Goal: Ask a question

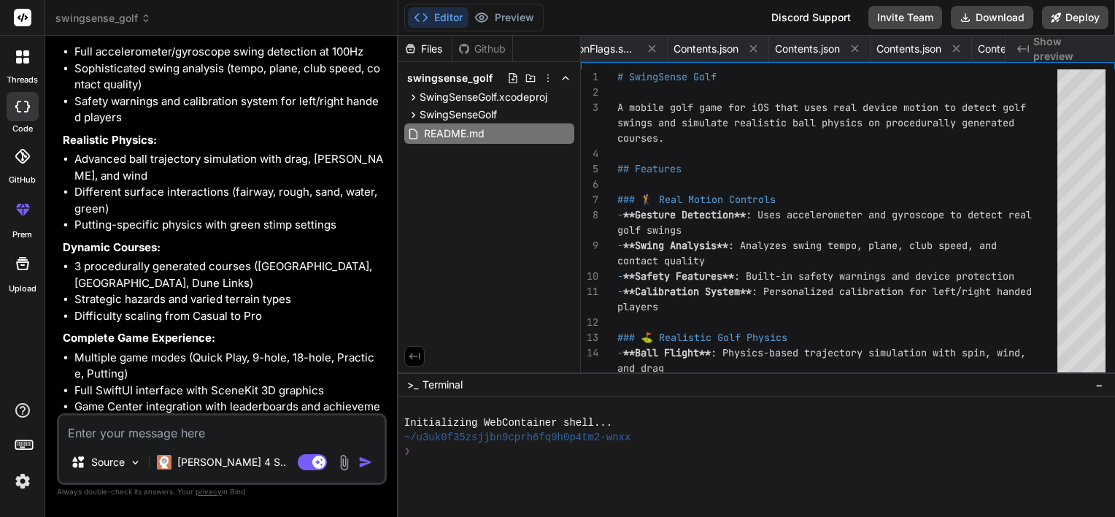
scroll to position [3886, 0]
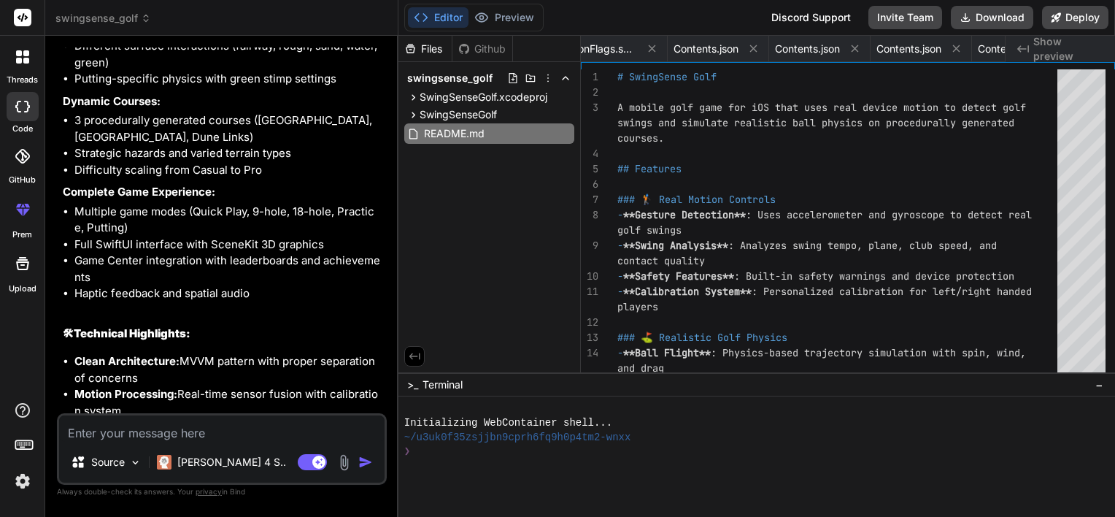
type textarea "h"
type textarea "x"
type textarea "ho"
type textarea "x"
type textarea "how"
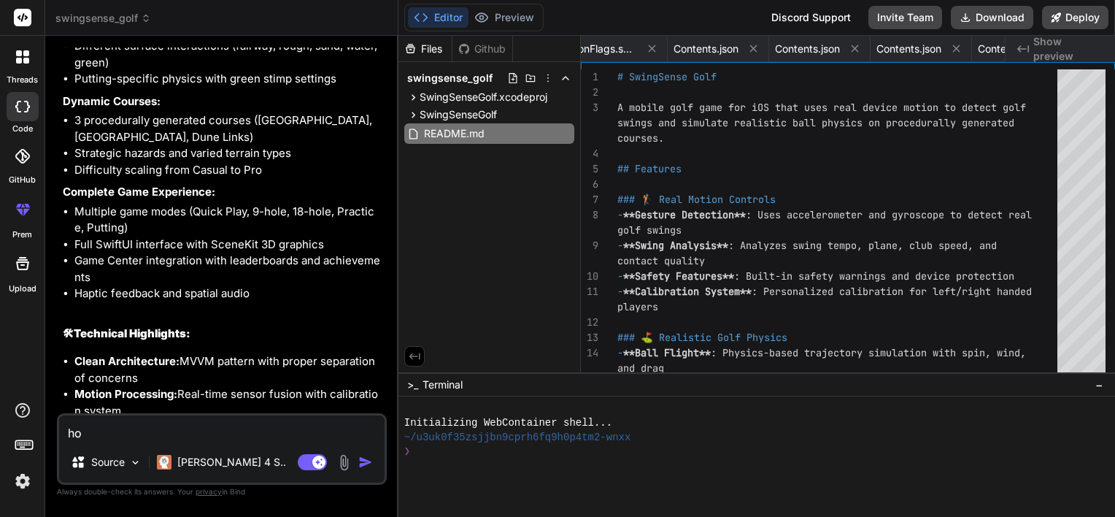
type textarea "x"
type textarea "how"
type textarea "x"
type textarea "how d"
type textarea "x"
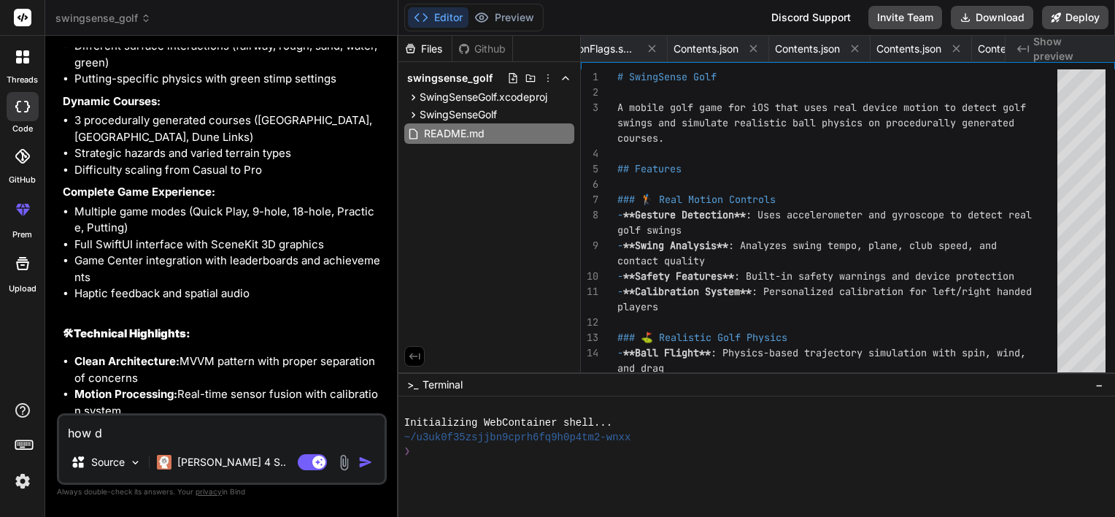
type textarea "how do"
type textarea "x"
type textarea "how do"
type textarea "x"
type textarea "how do i"
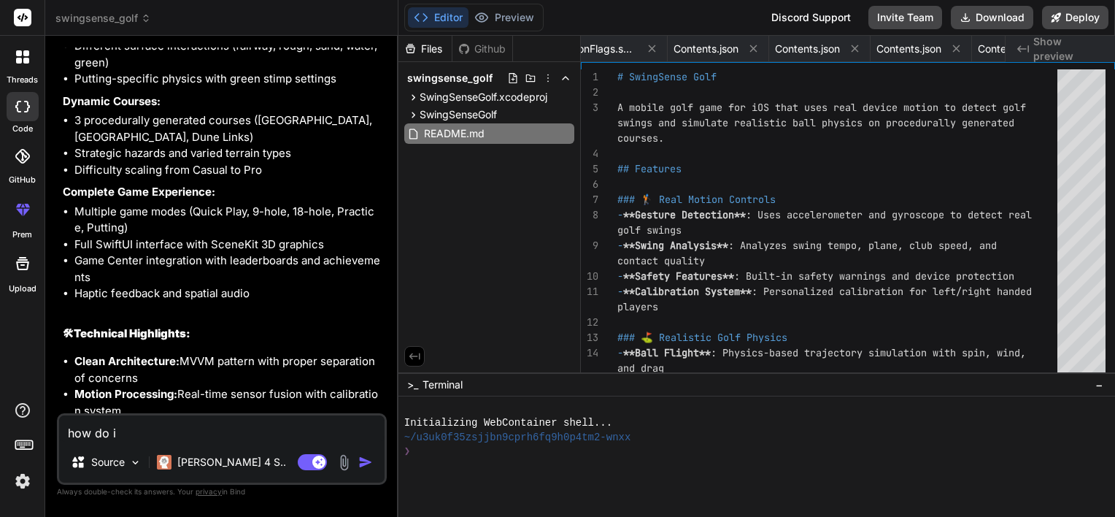
type textarea "x"
type textarea "how do i"
type textarea "x"
type textarea "how do i t"
type textarea "x"
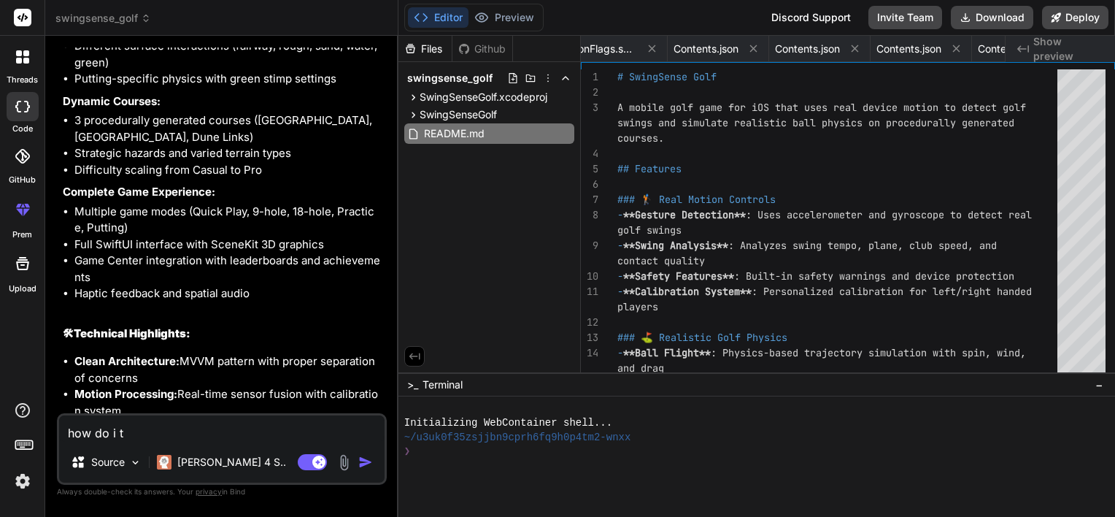
type textarea "how do i te"
type textarea "x"
type textarea "how do i tes"
type textarea "x"
type textarea "how do i test"
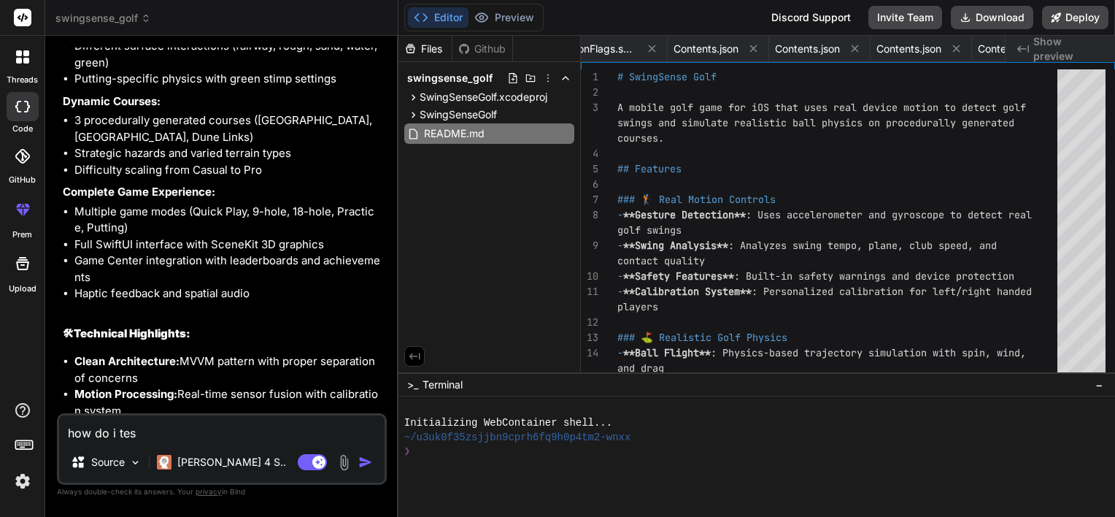
type textarea "x"
type textarea "how do i test"
type textarea "x"
type textarea "how do i test i"
type textarea "x"
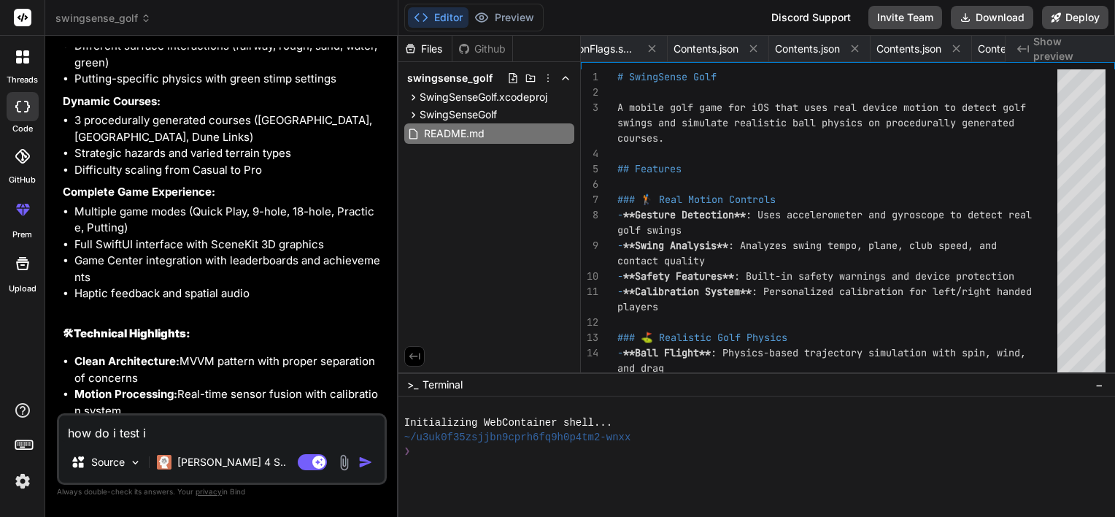
type textarea "how do i test it"
type textarea "x"
type textarea "how do i test it?"
type textarea "x"
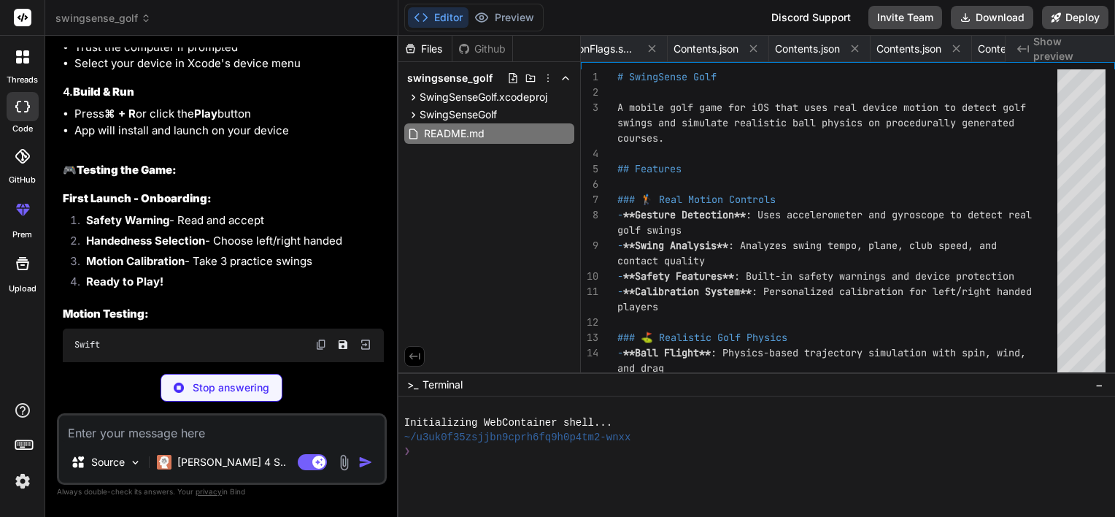
scroll to position [5075, 0]
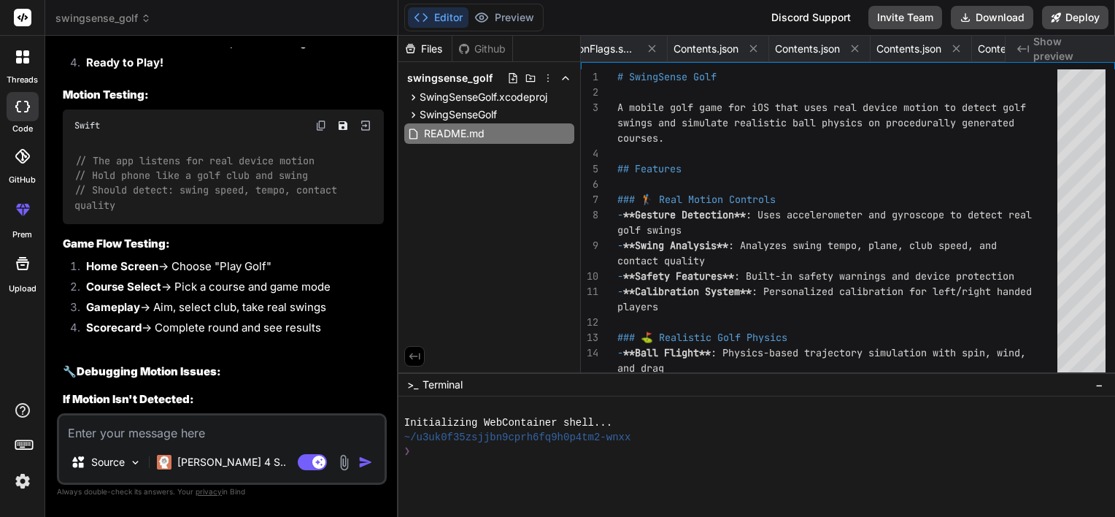
type textarea "x"
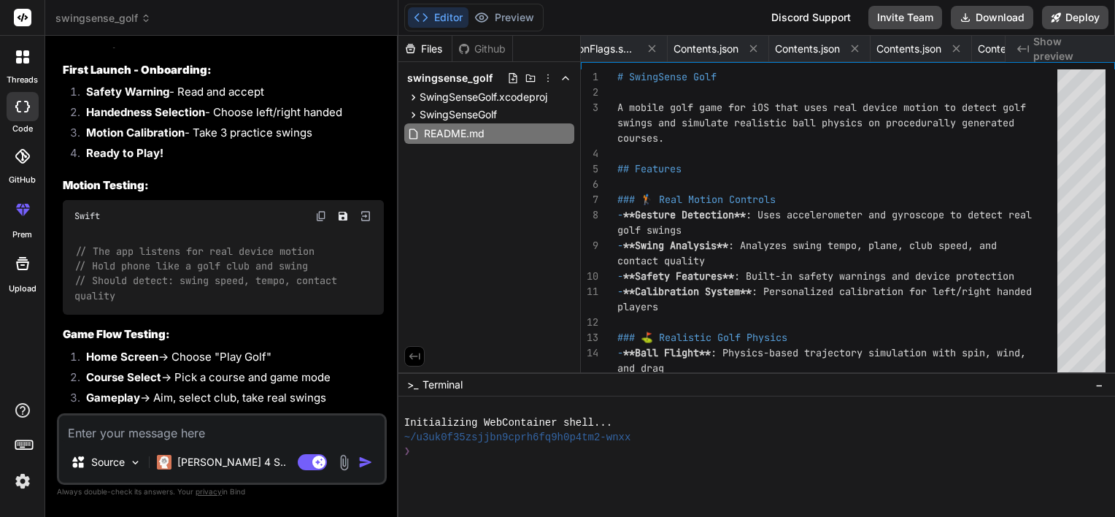
scroll to position [4692, 0]
